Goal: Navigation & Orientation: Find specific page/section

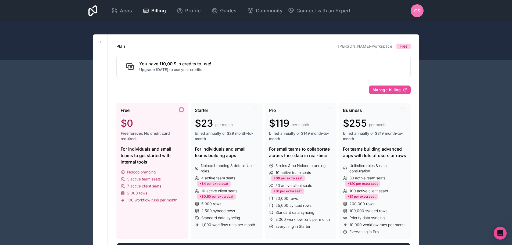
click at [383, 46] on link "[PERSON_NAME]-workspace" at bounding box center [365, 46] width 54 height 5
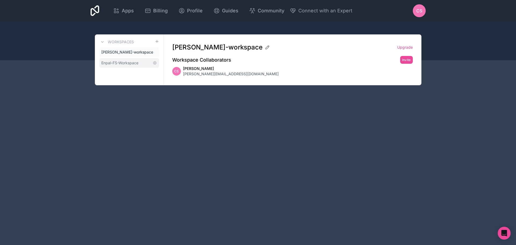
click at [124, 63] on span "Enpal-FS-Workspace" at bounding box center [119, 62] width 37 height 5
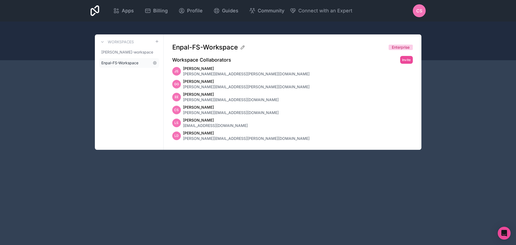
click at [123, 63] on span "Enpal-FS-Workspace" at bounding box center [119, 62] width 37 height 5
click at [153, 63] on icon at bounding box center [154, 62] width 3 height 3
click at [155, 63] on icon at bounding box center [154, 62] width 1 height 1
click at [132, 64] on span "Enpal-FS-Workspace" at bounding box center [119, 62] width 37 height 5
click at [120, 63] on span "Enpal-FS-Workspace" at bounding box center [119, 62] width 37 height 5
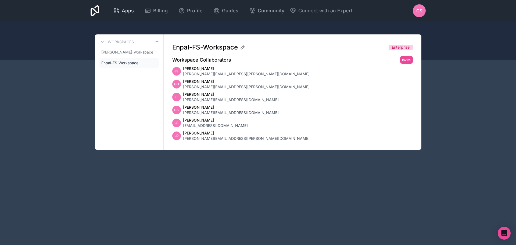
click at [130, 11] on span "Apps" at bounding box center [128, 11] width 12 height 8
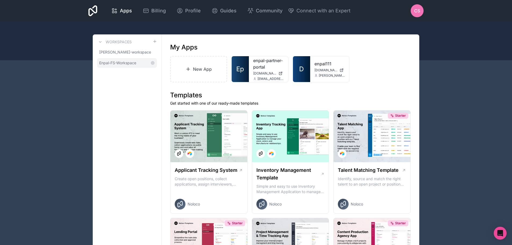
click at [120, 61] on span "Enpal-FS-Workspace" at bounding box center [117, 62] width 37 height 5
click at [311, 67] on div "enpal111 [DOMAIN_NAME] [DOMAIN_NAME][EMAIL_ADDRESS][DOMAIN_NAME]" at bounding box center [329, 69] width 39 height 26
click at [321, 63] on link "enpal111" at bounding box center [329, 63] width 31 height 6
